Goal: Entertainment & Leisure: Consume media (video, audio)

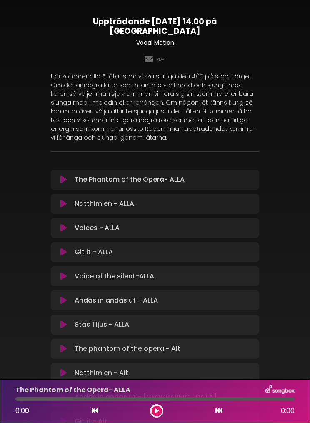
click at [310, 166] on html "× Uppträdande [DATE] 14.00 på Stora Torget Vocal Motion PDF" at bounding box center [155, 211] width 310 height 423
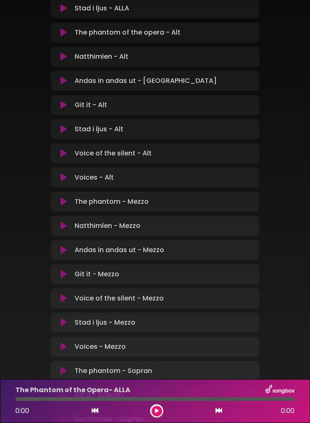
scroll to position [317, 0]
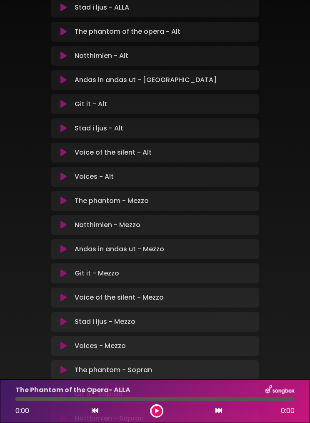
click at [71, 341] on div "Voices - Mezzo Loading Track..." at bounding box center [162, 346] width 183 height 10
click at [70, 342] on button at bounding box center [63, 346] width 15 height 8
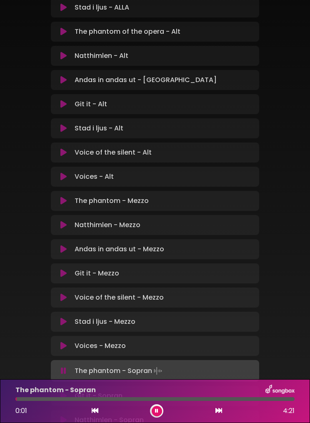
click at [77, 220] on p "Natthimlen - Mezzo Loading Track..." at bounding box center [108, 225] width 66 height 10
click at [70, 221] on button at bounding box center [63, 225] width 15 height 8
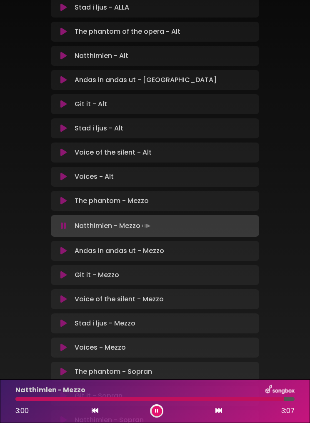
click at [74, 289] on div "Voice of the silent - Mezzo Loading Track..." at bounding box center [155, 299] width 208 height 20
click at [73, 294] on div "Voice of the silent - Mezzo Loading Track..." at bounding box center [162, 299] width 183 height 10
click at [70, 295] on button at bounding box center [63, 299] width 15 height 8
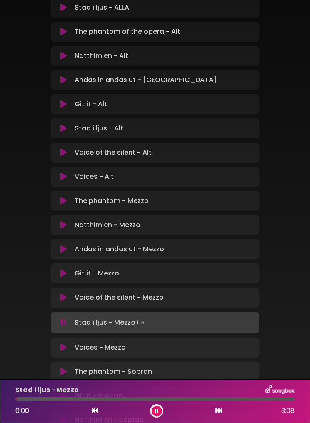
click at [70, 245] on button at bounding box center [63, 249] width 15 height 8
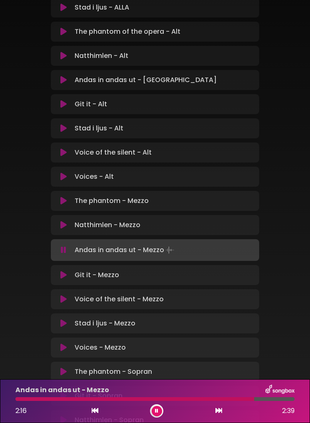
click at [70, 197] on button at bounding box center [63, 201] width 15 height 8
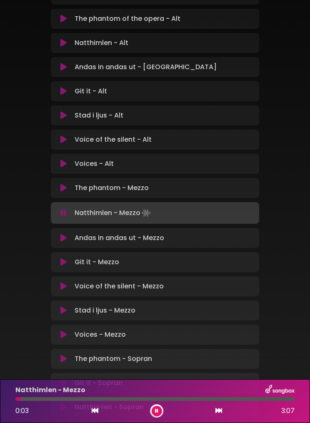
scroll to position [336, 0]
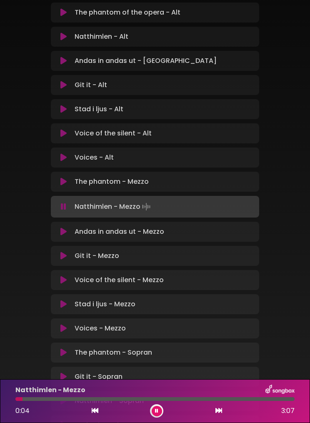
click at [66, 294] on div "Stad i ljus - Mezzo Loading Track... Name" at bounding box center [155, 304] width 208 height 20
click at [68, 300] on button at bounding box center [63, 304] width 15 height 8
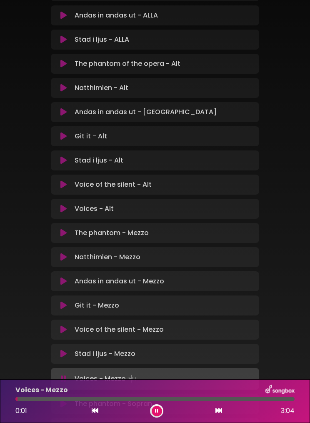
scroll to position [286, 0]
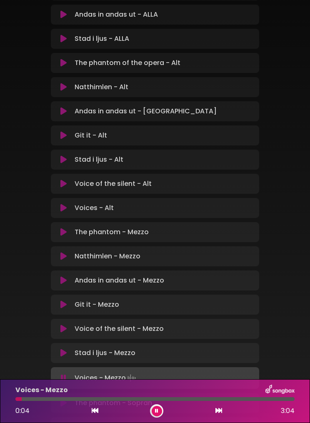
click at [160, 400] on div at bounding box center [154, 399] width 279 height 4
click at [158, 414] on button at bounding box center [157, 411] width 10 height 10
